Goal: Task Accomplishment & Management: Manage account settings

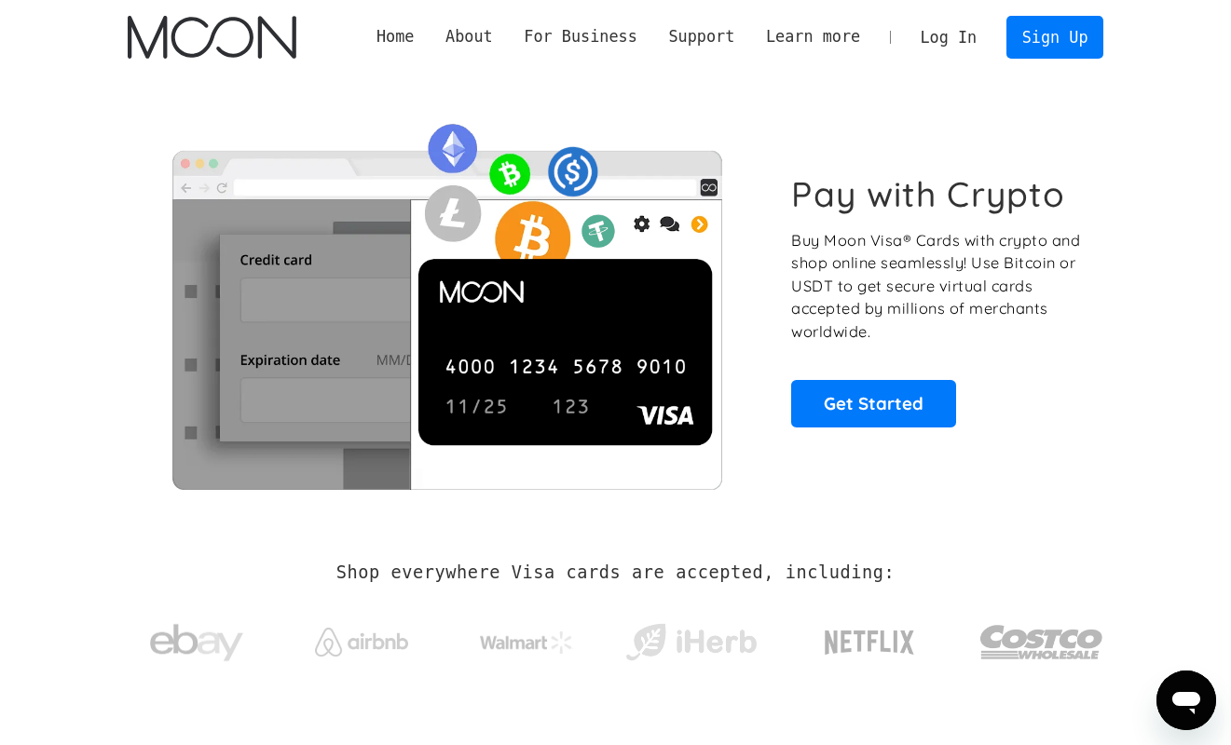
click at [959, 29] on link "Log In" at bounding box center [949, 37] width 88 height 41
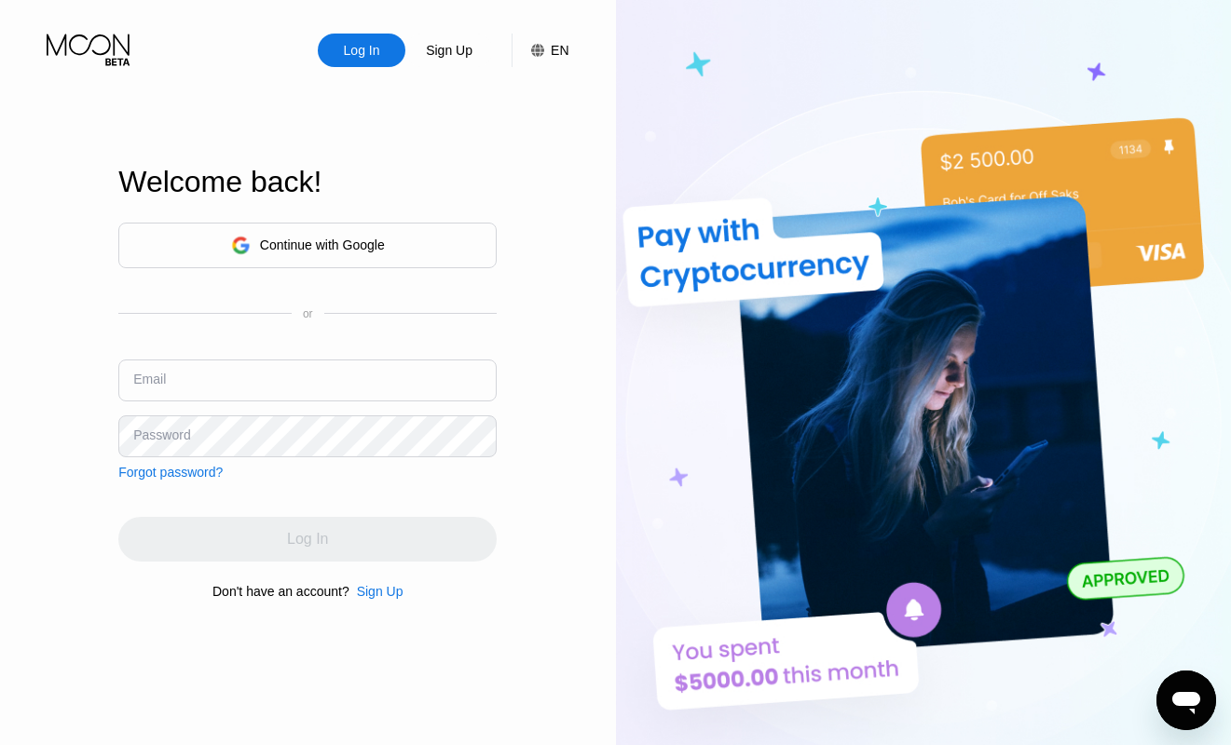
click at [283, 355] on div "Continue with Google or Email Password Forgot password?" at bounding box center [307, 351] width 378 height 257
type input "[EMAIL_ADDRESS][DOMAIN_NAME]"
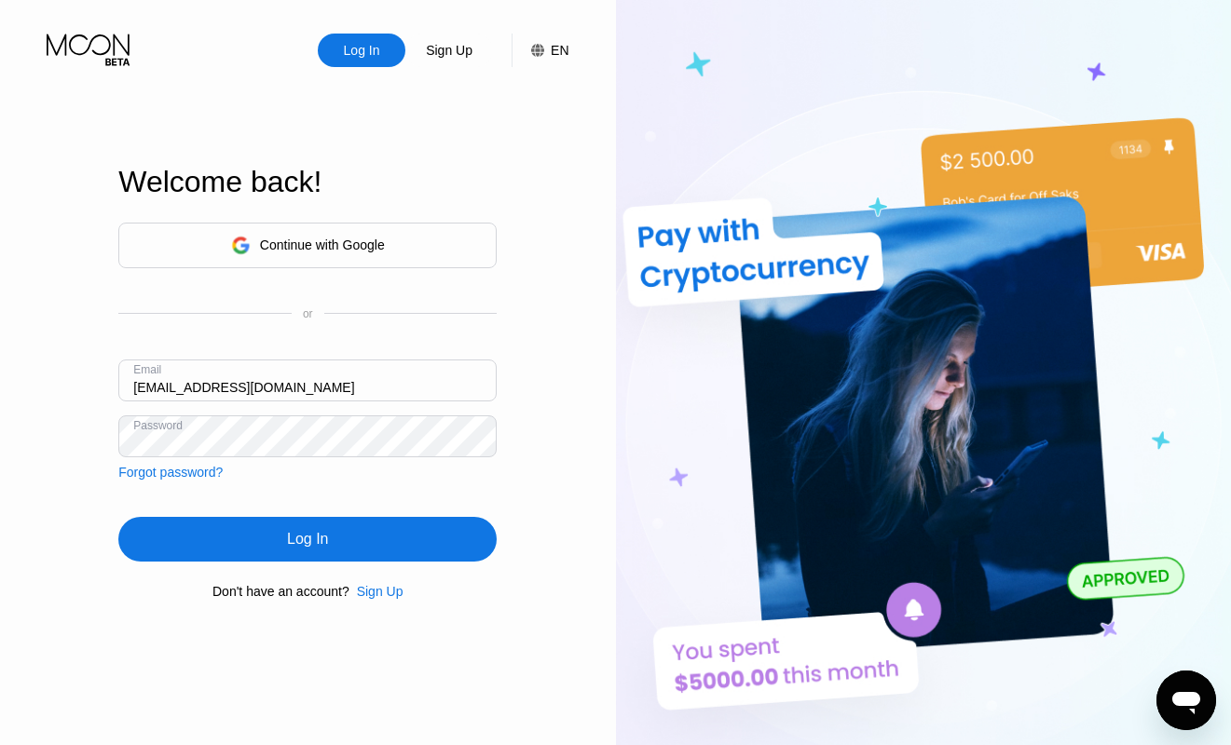
click at [341, 546] on div "Log In" at bounding box center [307, 539] width 378 height 45
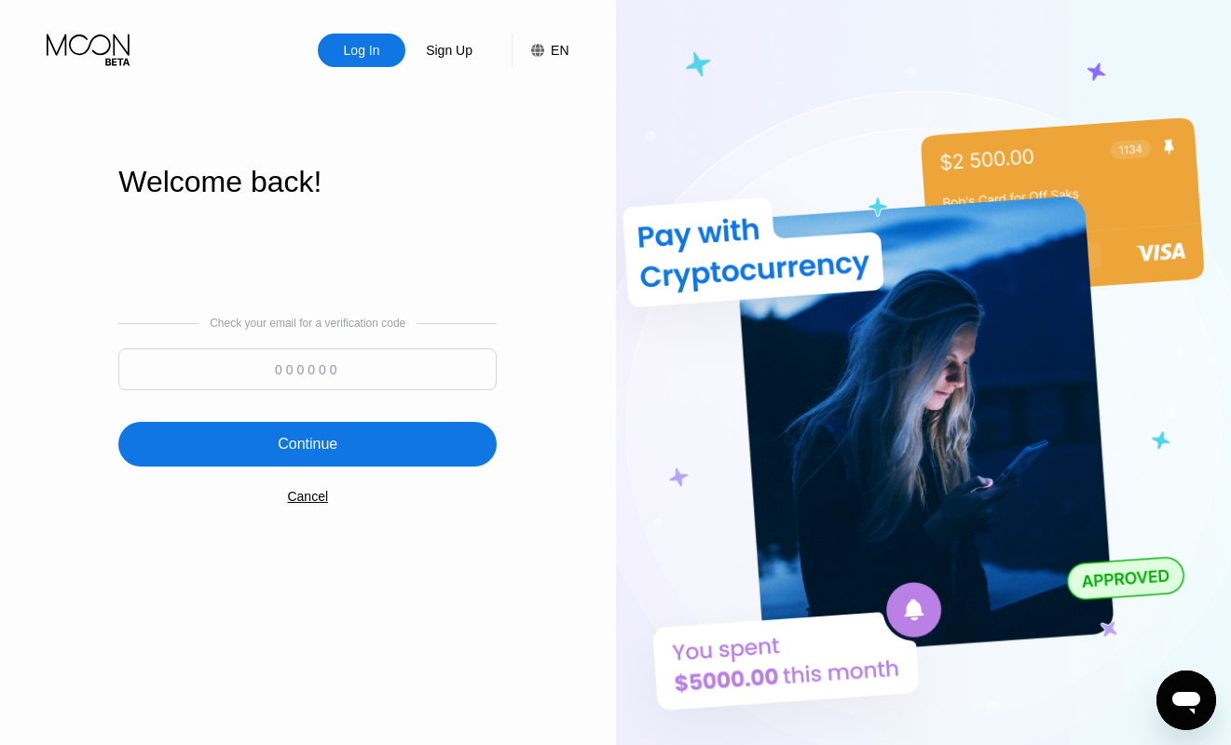
click at [321, 367] on input at bounding box center [307, 370] width 378 height 42
paste input "658693"
type input "658693"
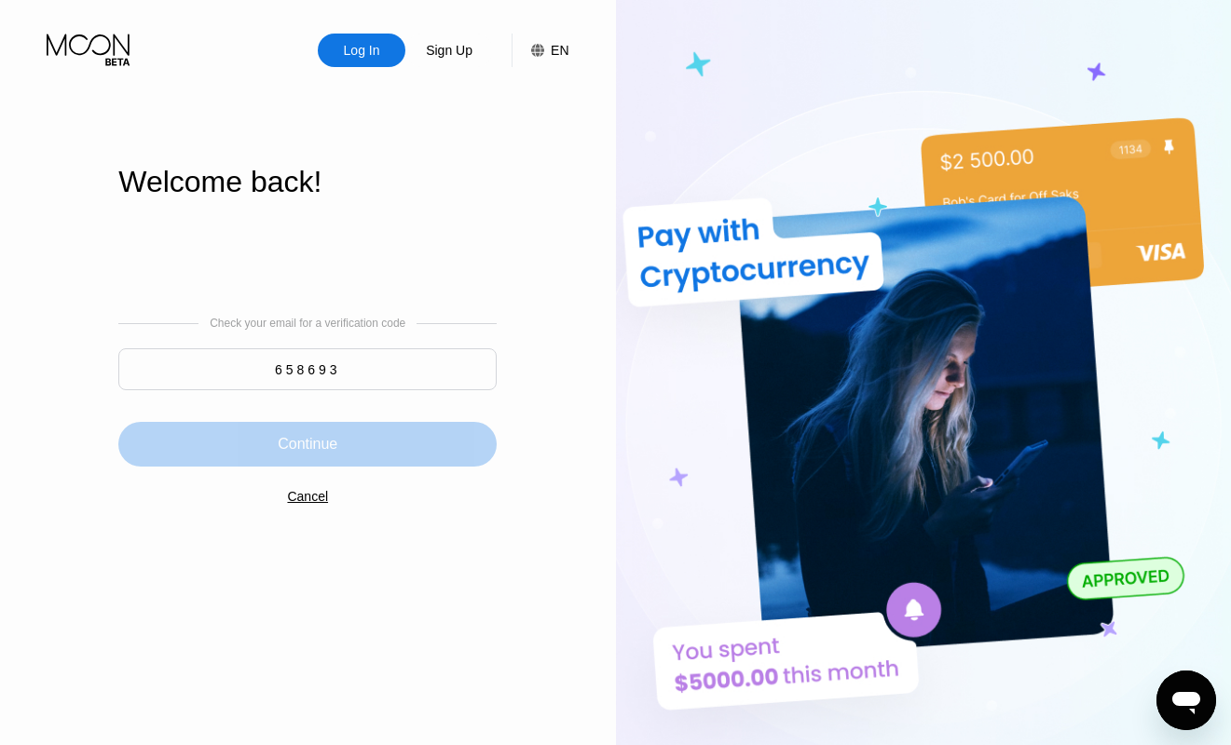
click at [354, 435] on div "Continue" at bounding box center [307, 444] width 378 height 45
